Goal: Information Seeking & Learning: Learn about a topic

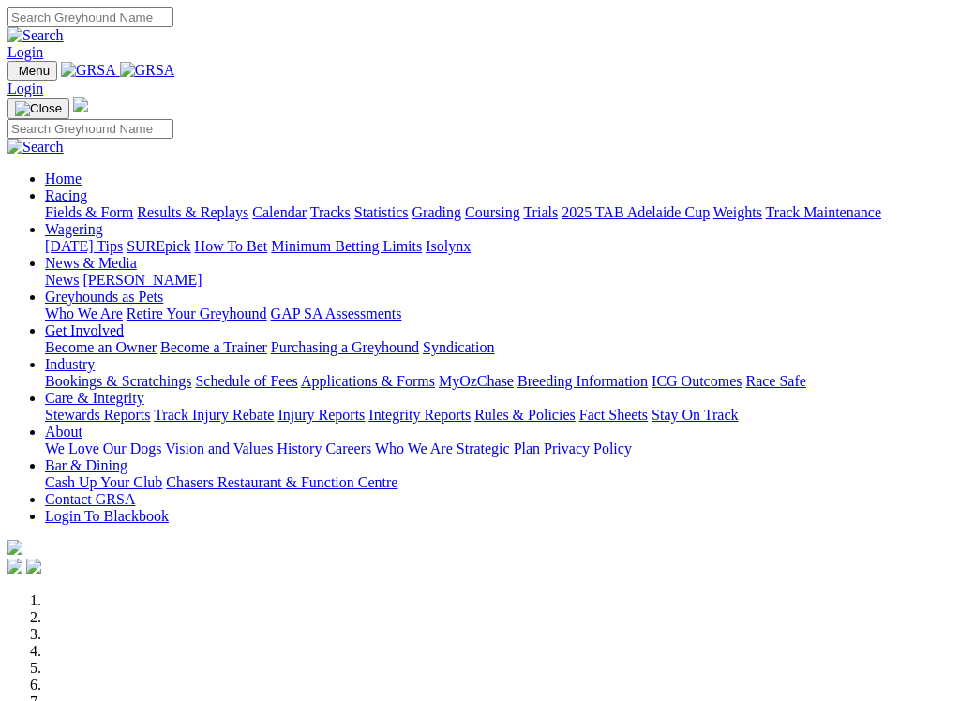
scroll to position [452, 0]
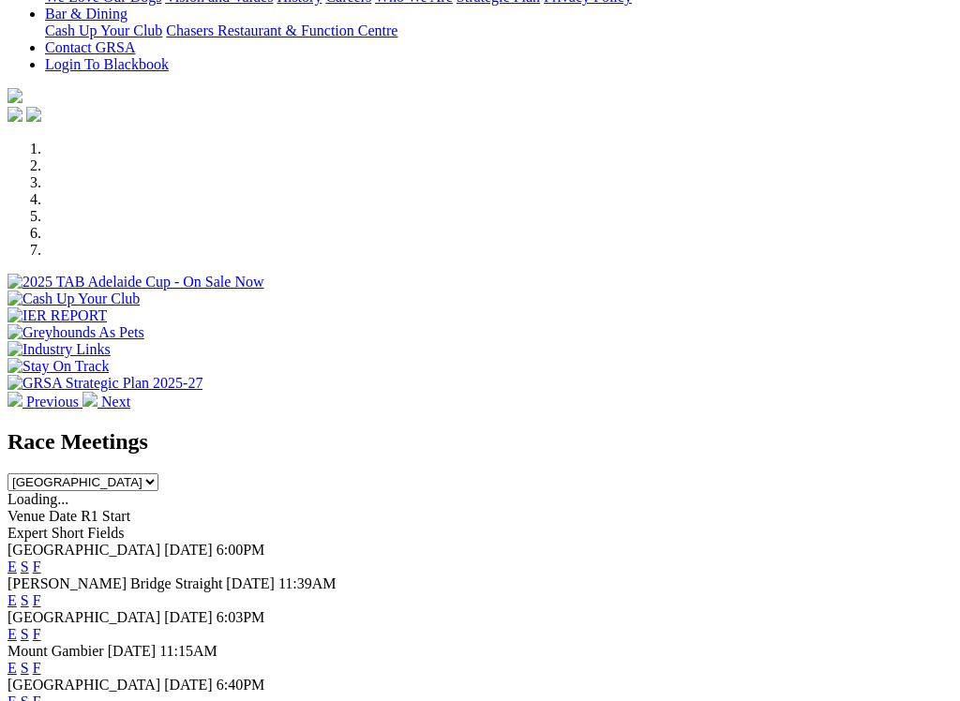
click at [41, 694] on span "F" at bounding box center [37, 702] width 8 height 16
click at [41, 694] on link "F" at bounding box center [37, 702] width 8 height 16
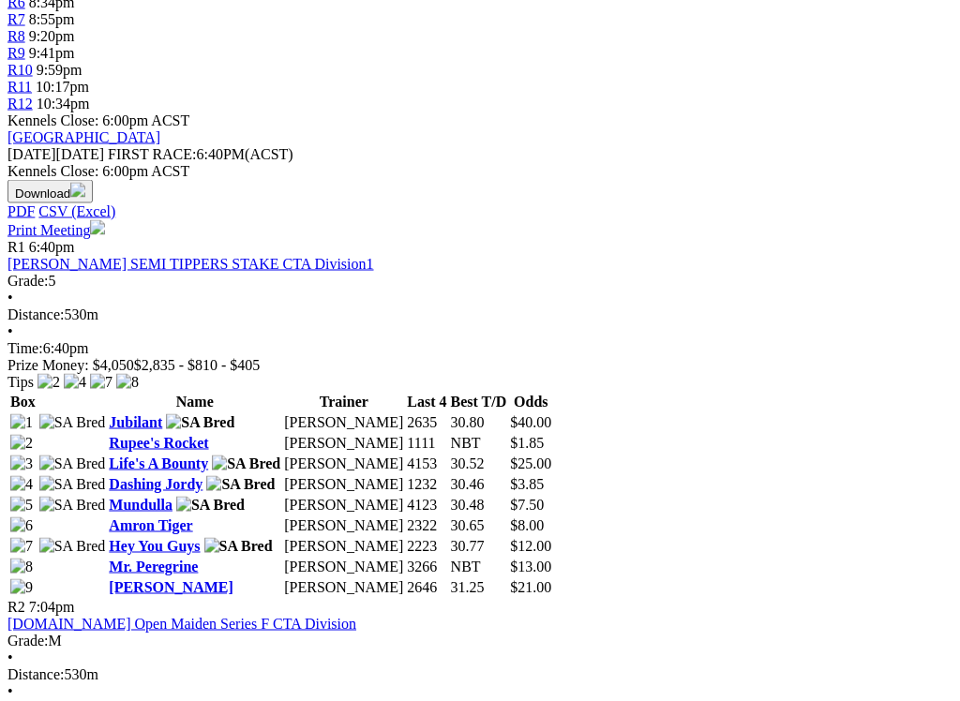
scroll to position [758, 0]
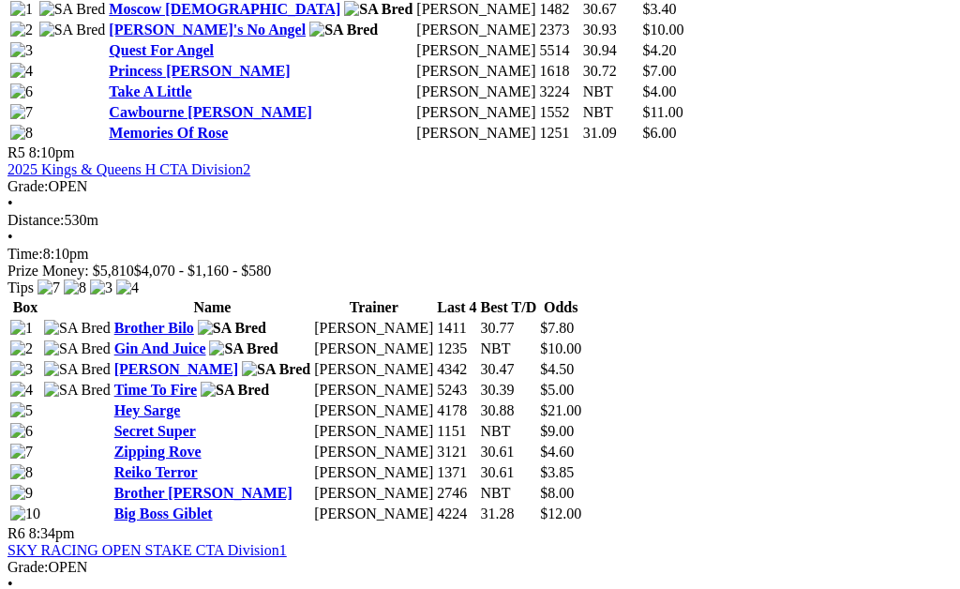
scroll to position [2124, 0]
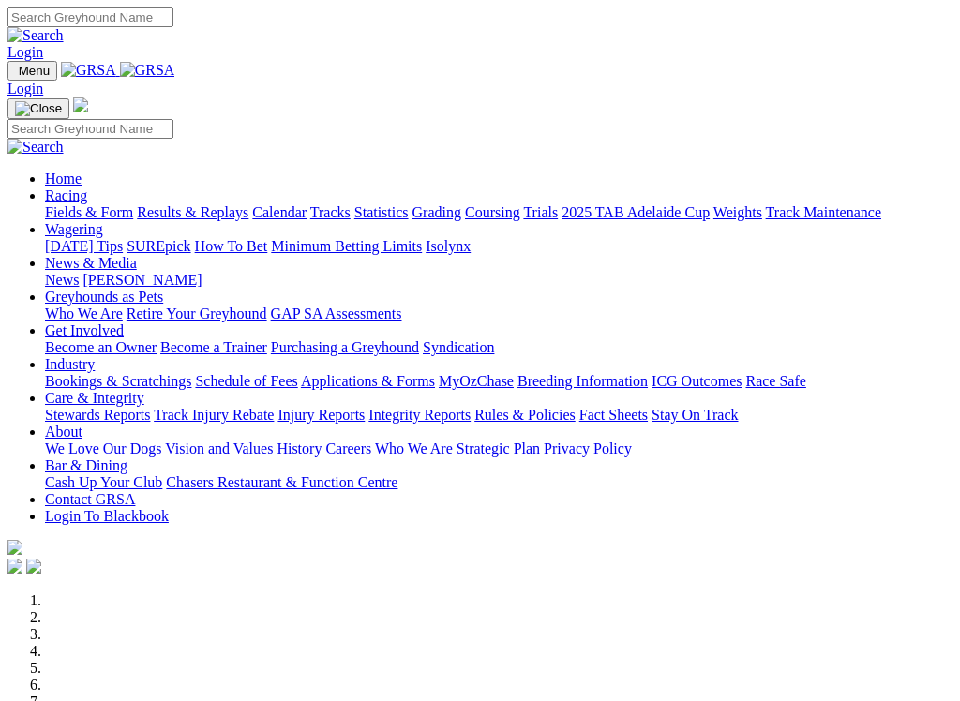
scroll to position [441, 0]
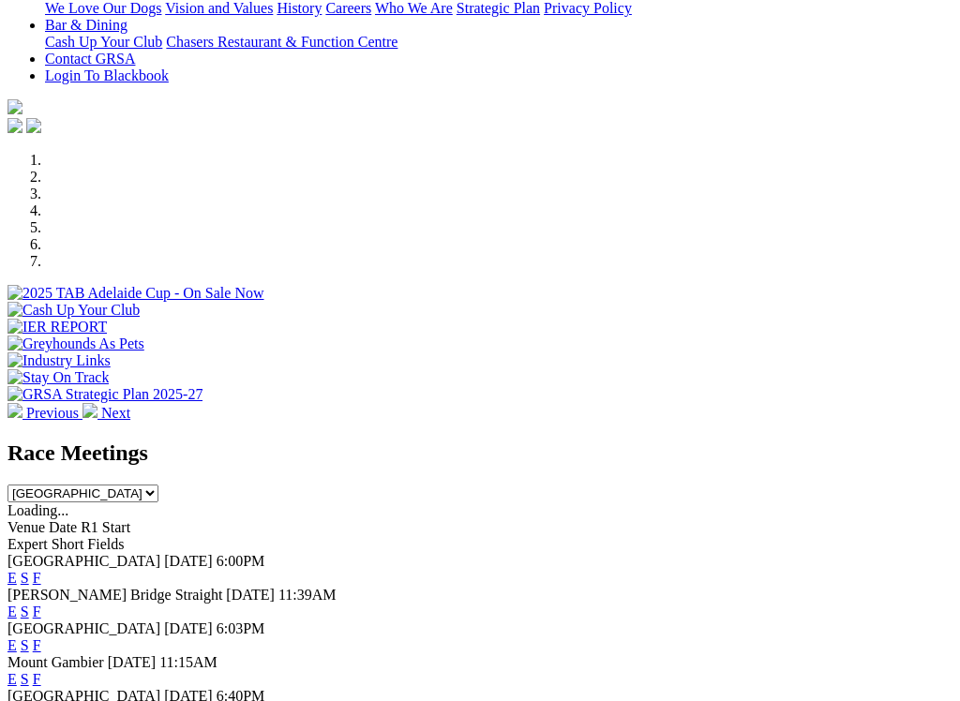
click at [41, 570] on link "F" at bounding box center [37, 578] width 8 height 16
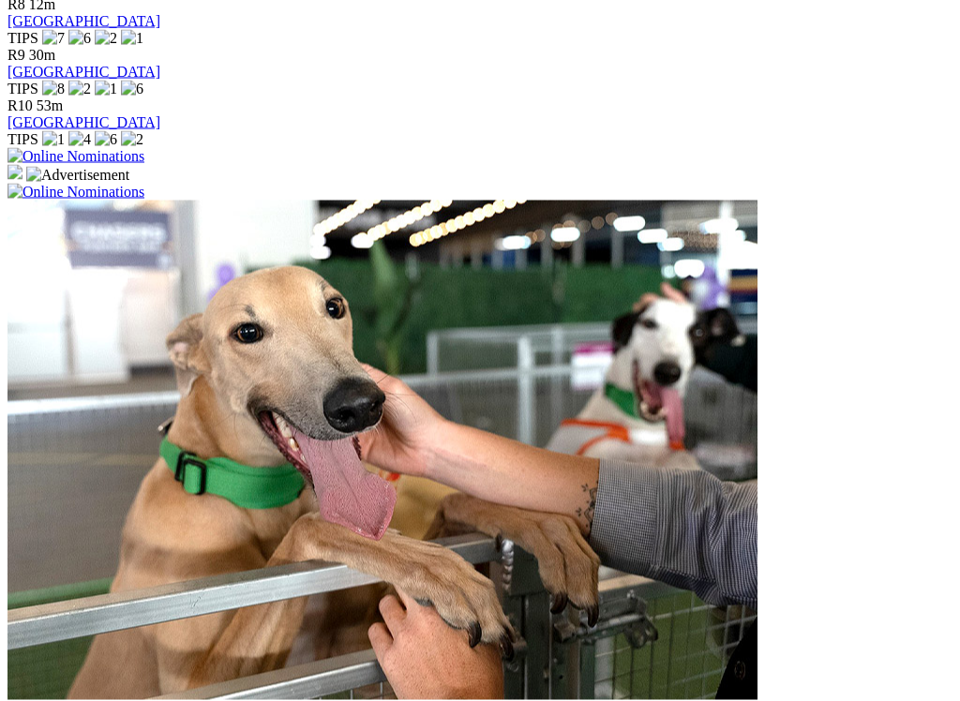
scroll to position [1265, 0]
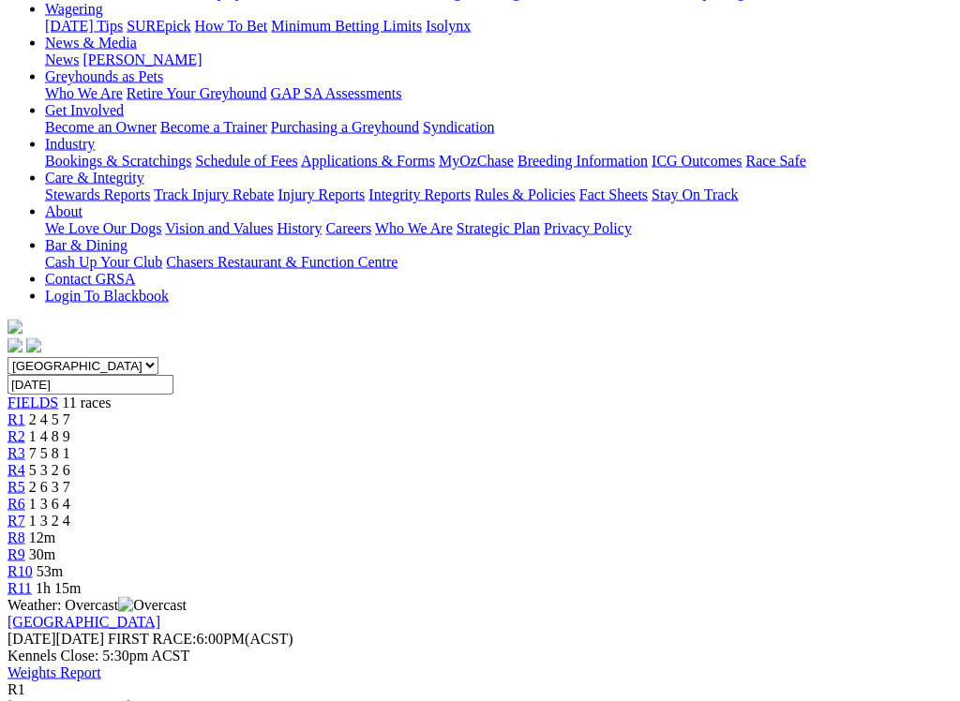
scroll to position [256, 0]
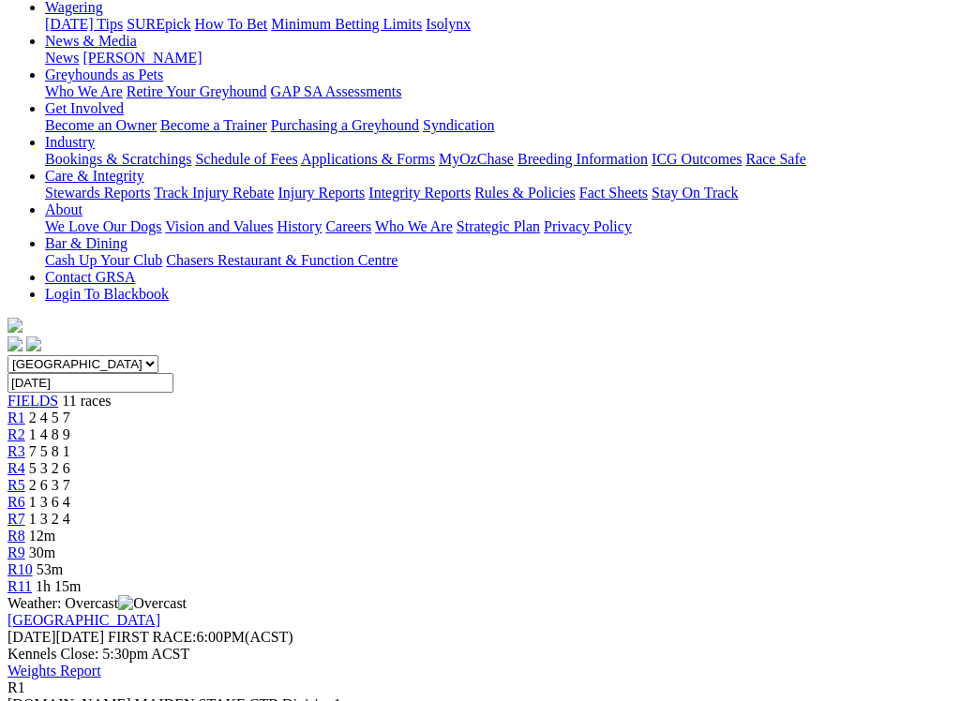
click at [25, 427] on span "R2" at bounding box center [17, 435] width 18 height 16
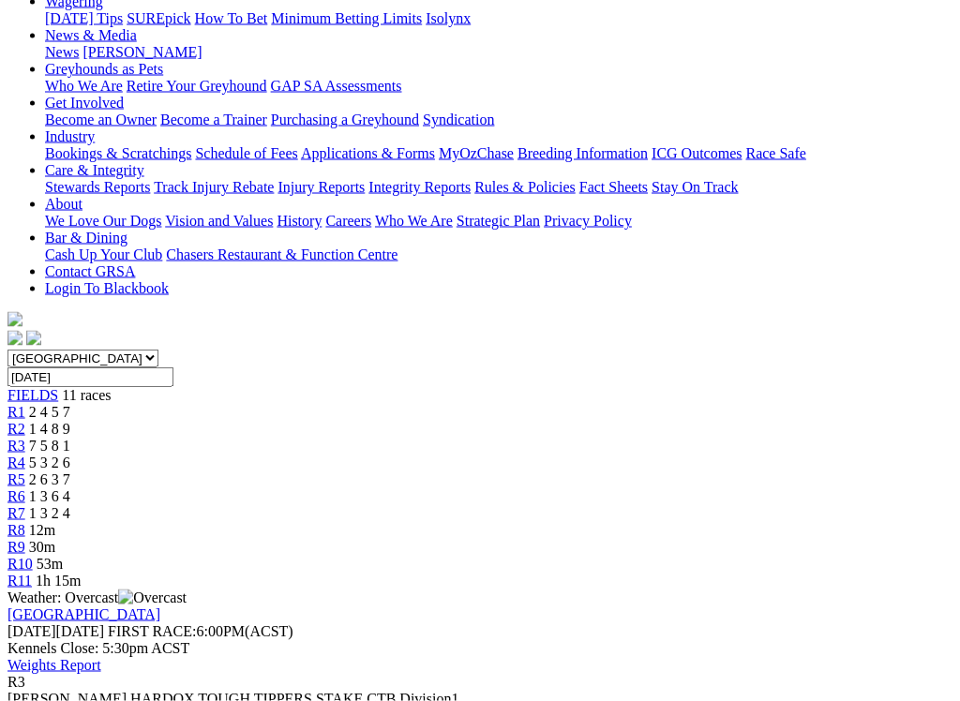
scroll to position [264, 0]
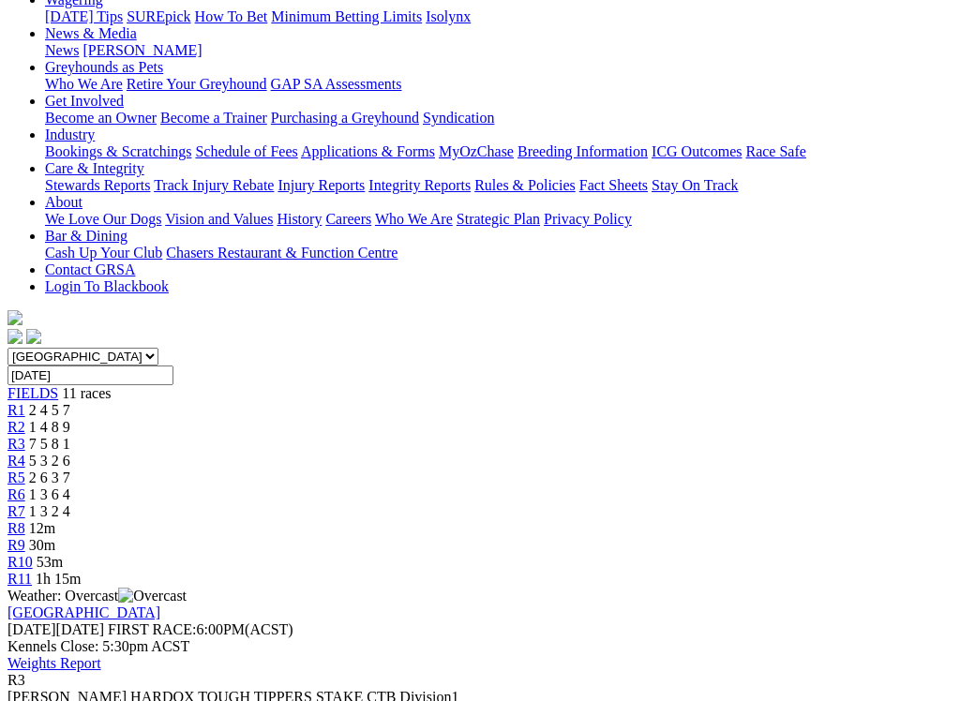
click at [25, 453] on link "R4" at bounding box center [17, 461] width 18 height 16
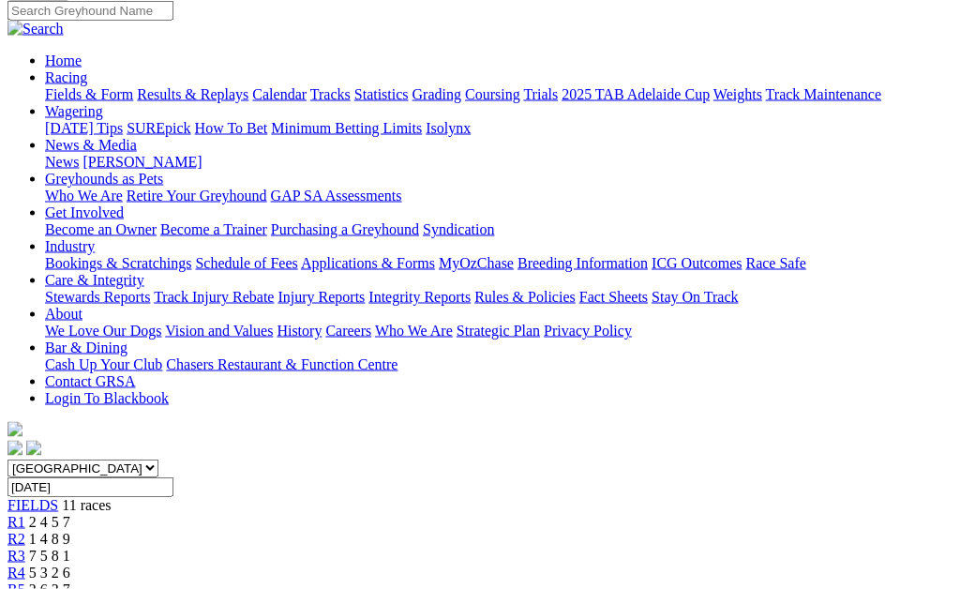
scroll to position [147, 0]
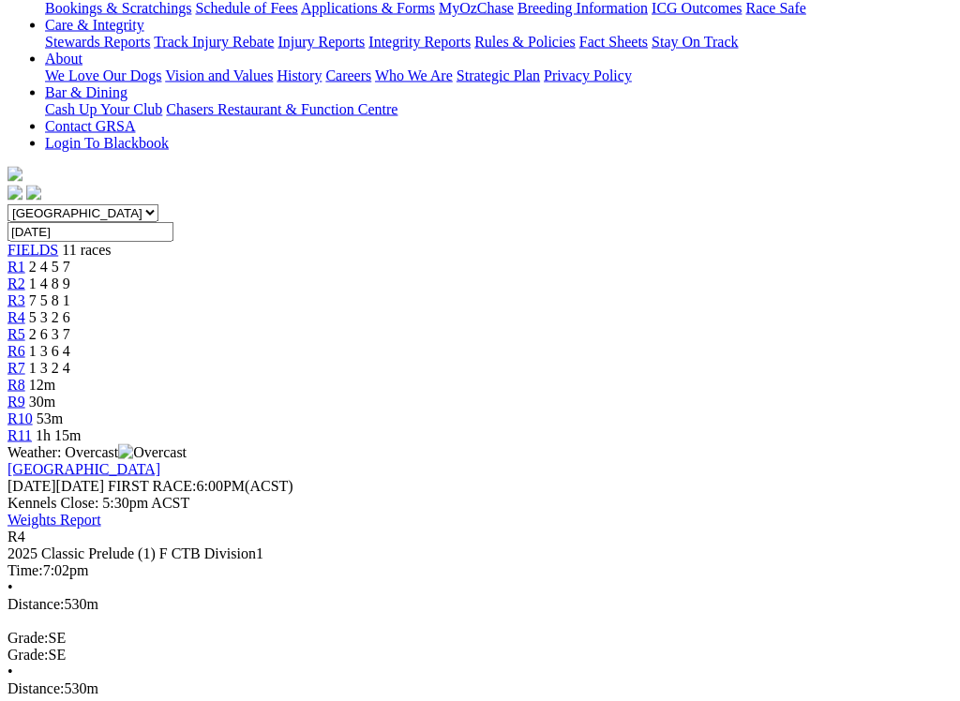
scroll to position [413, 0]
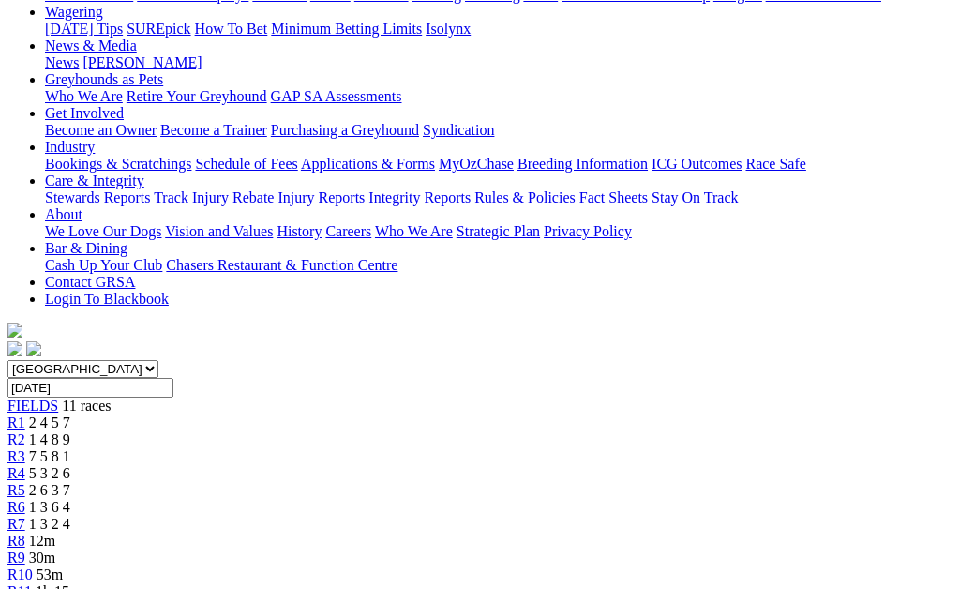
scroll to position [239, 0]
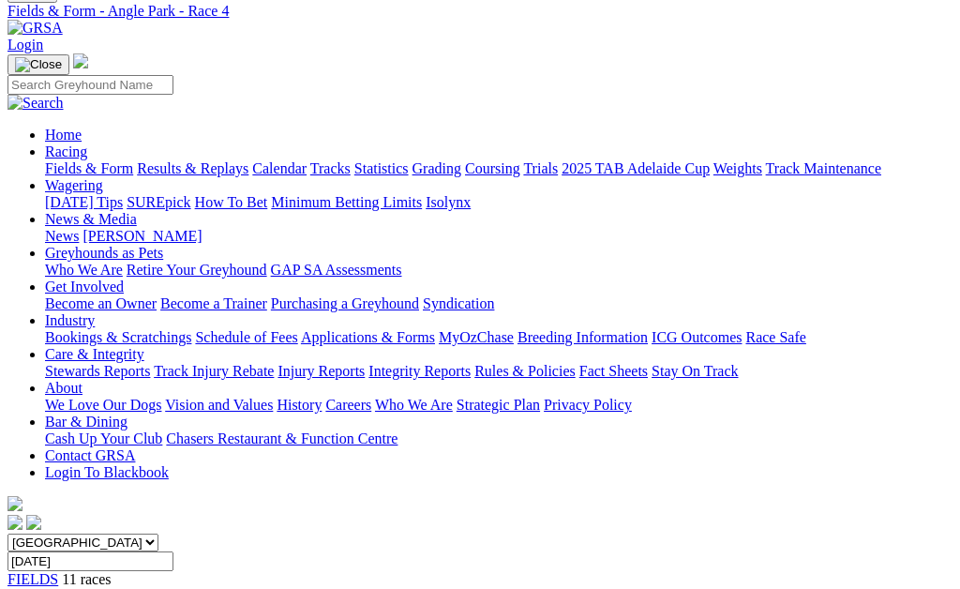
scroll to position [13, 0]
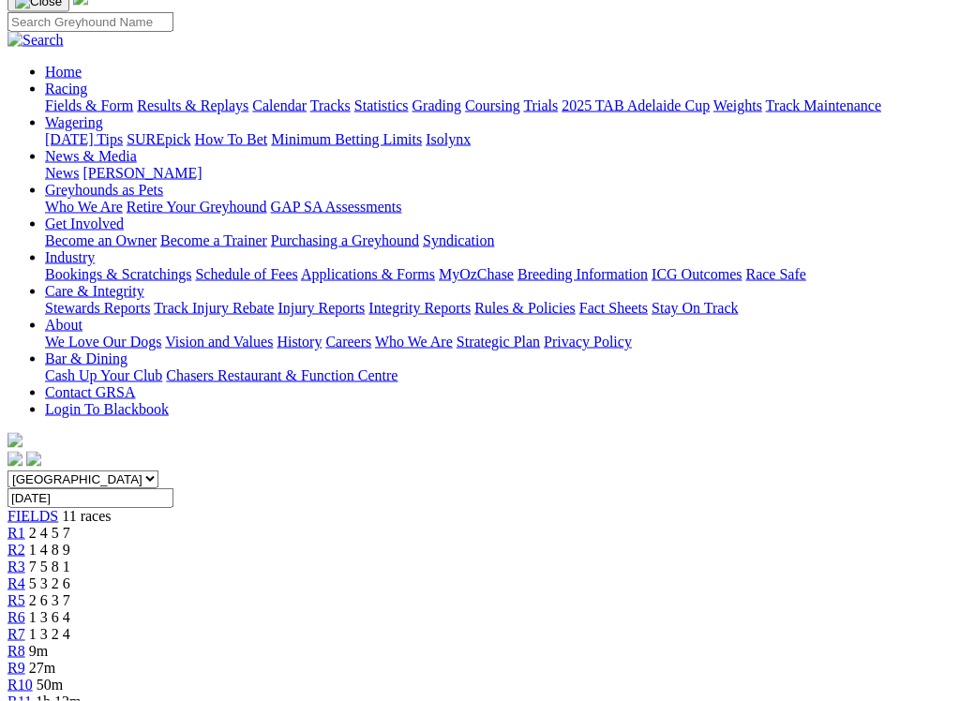
scroll to position [142, 0]
click at [25, 588] on link "R6" at bounding box center [17, 617] width 18 height 16
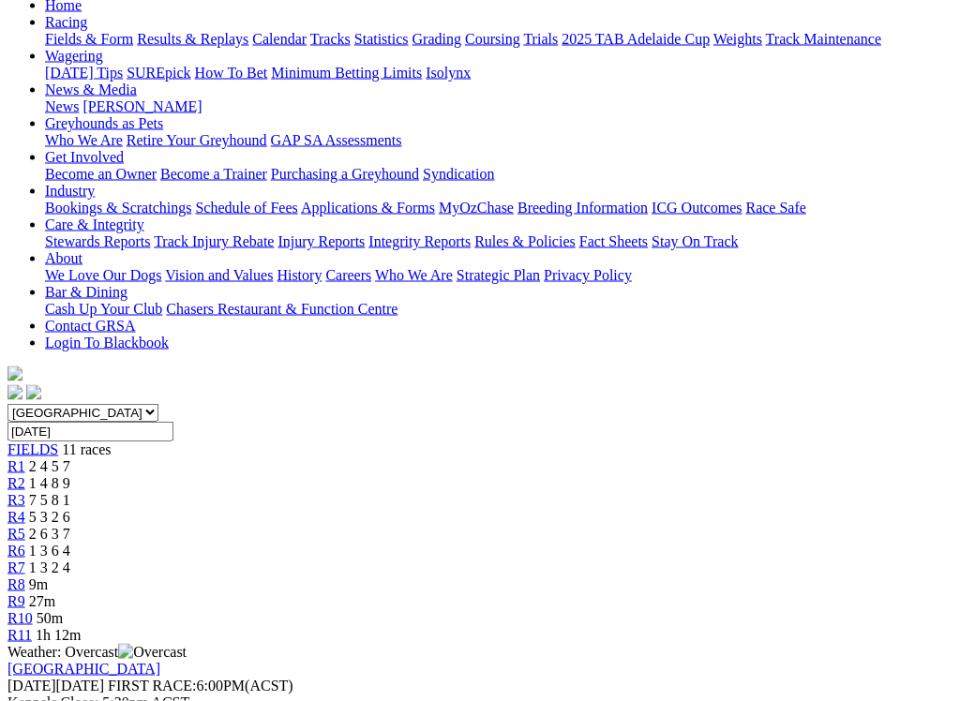
scroll to position [211, 0]
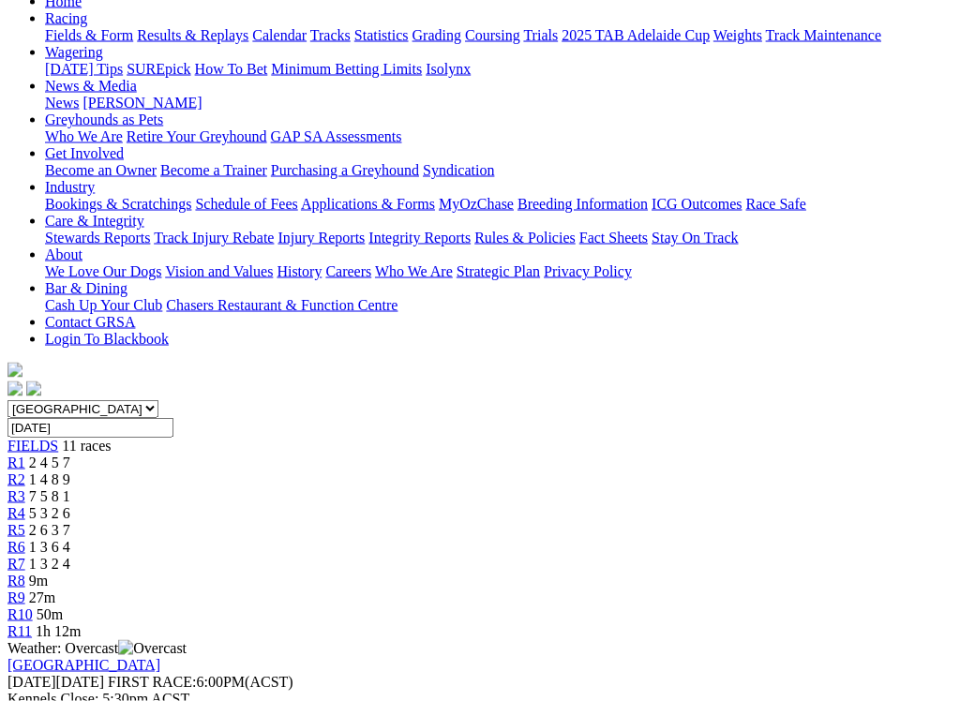
click at [25, 556] on span "R7" at bounding box center [17, 564] width 18 height 16
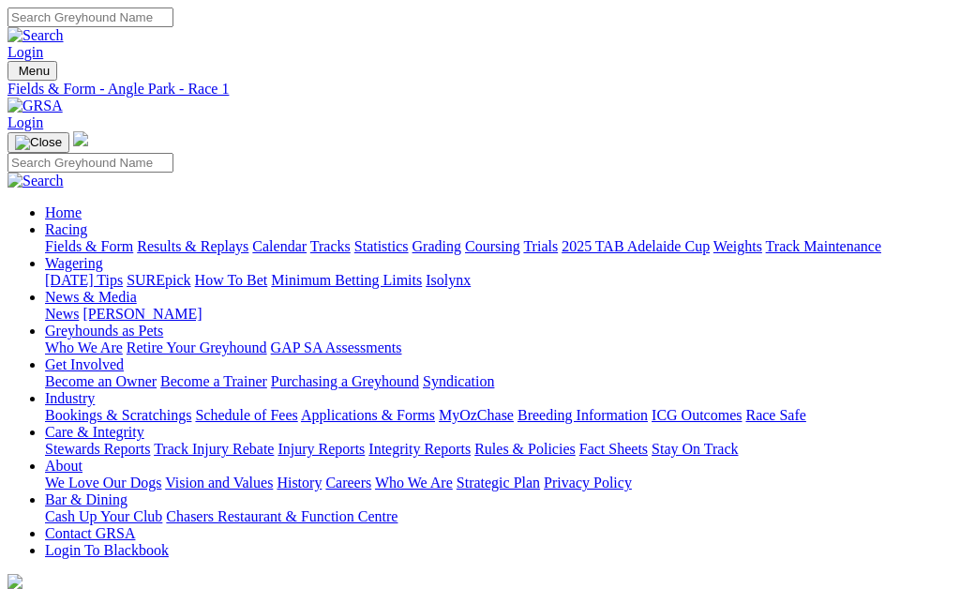
scroll to position [316, 0]
